Goal: Check status: Check status

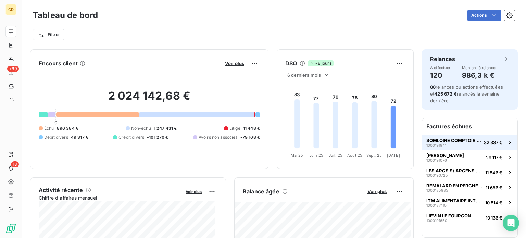
click at [469, 143] on div "SOMLOIRE COMPTOIR DES LYS 1000191941" at bounding box center [454, 143] width 55 height 10
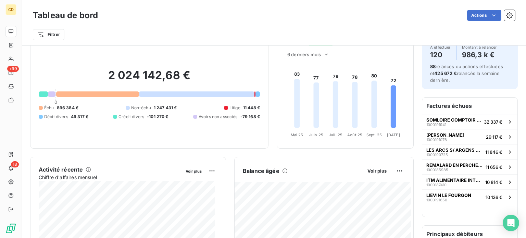
scroll to position [19, 0]
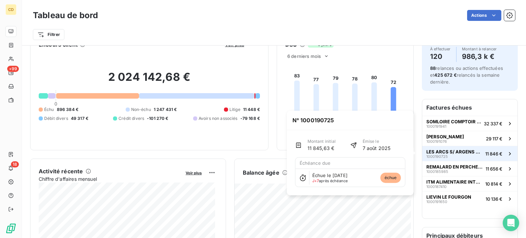
click at [440, 149] on span "LES ARCS S/ ARGENS CARREFOUR - 202" at bounding box center [455, 151] width 56 height 5
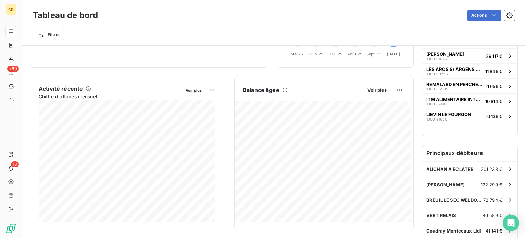
scroll to position [126, 0]
